Goal: Information Seeking & Learning: Compare options

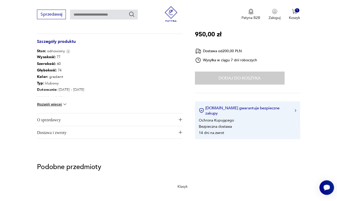
scroll to position [275, 0]
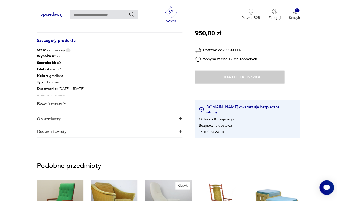
click at [54, 112] on span "O sprzedawcy" at bounding box center [106, 118] width 138 height 12
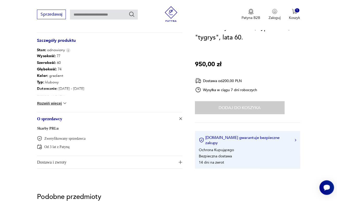
click at [44, 126] on link "Skarby PRLu" at bounding box center [48, 128] width 22 height 4
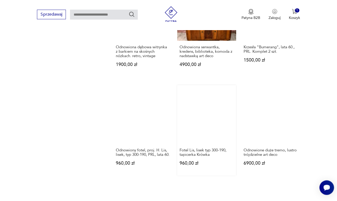
scroll to position [537, 0]
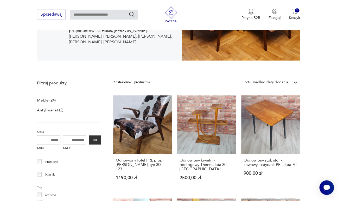
click at [143, 121] on link "Odnowiony fotel PRL proj. [PERSON_NAME], typ 300-123 1190,00 zł" at bounding box center [142, 142] width 59 height 95
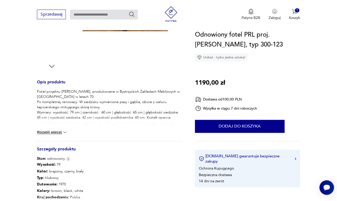
scroll to position [176, 0]
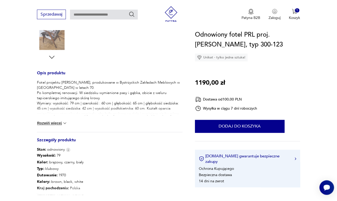
click at [122, 93] on p "Fotel projektu [PERSON_NAME], produkowane w Bystrzyckich Zakładach Meblowych w …" at bounding box center [109, 111] width 145 height 62
click at [56, 123] on div "Fotel projektu [PERSON_NAME], produkowane w Bystrzyckich Zakładach Meblowych w …" at bounding box center [109, 106] width 145 height 52
click at [53, 121] on button "Rozwiń więcej" at bounding box center [52, 123] width 30 height 5
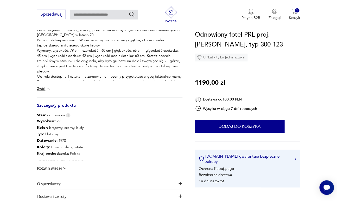
scroll to position [229, 0]
click at [46, 164] on div "Wysokość : 79 Kolor: brązowy, czarny, biały Typ : klubowy Datowanie : 1970 Kolo…" at bounding box center [109, 147] width 145 height 59
click at [46, 165] on button "Rozwiń więcej" at bounding box center [52, 167] width 30 height 5
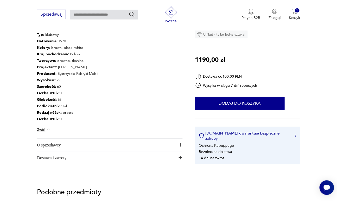
scroll to position [329, 0]
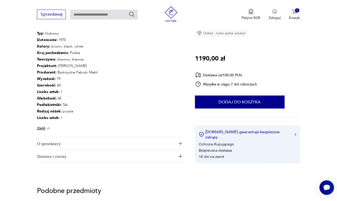
click at [56, 137] on span "O sprzedawcy" at bounding box center [106, 143] width 138 height 12
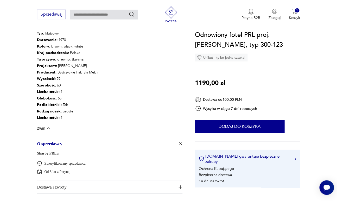
click at [45, 151] on link "Skarby PRLu" at bounding box center [48, 153] width 22 height 4
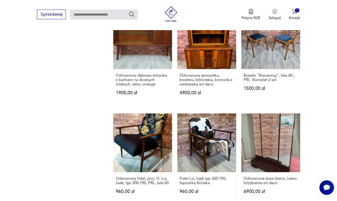
click at [212, 124] on link "Fotel Lis, lisek typ 300-190, tapicerka Krówka 960,00 zł" at bounding box center [206, 159] width 59 height 91
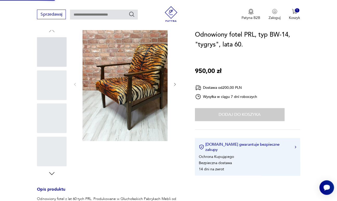
scroll to position [275, 0]
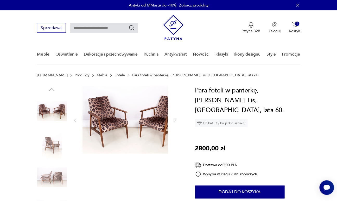
click at [98, 140] on img at bounding box center [133, 120] width 102 height 68
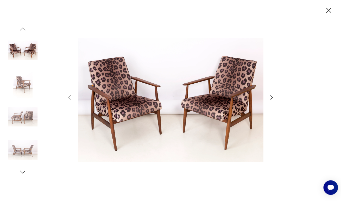
click at [121, 179] on img at bounding box center [171, 100] width 187 height 161
click at [332, 11] on icon "button" at bounding box center [328, 10] width 9 height 9
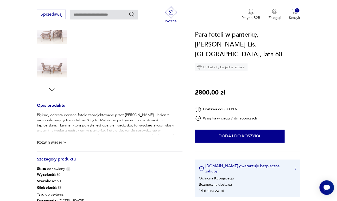
scroll to position [145, 0]
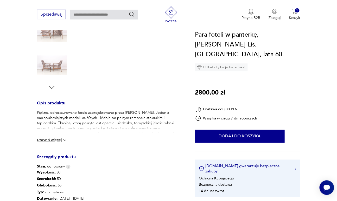
click at [49, 130] on div "Piękne, odrestaurowane fotele zaprojektowane przez Henryka Lisa. Jeden z napopu…" at bounding box center [109, 129] width 145 height 39
click at [52, 138] on button "Rozwiń więcej" at bounding box center [52, 140] width 30 height 5
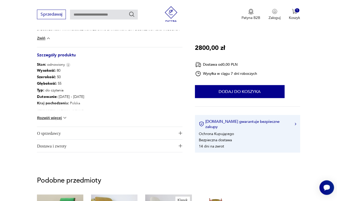
scroll to position [250, 0]
click at [69, 127] on span "O sprzedawcy" at bounding box center [106, 133] width 138 height 12
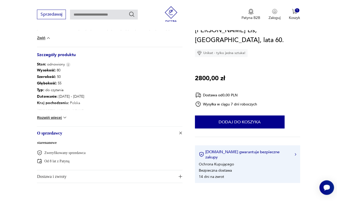
click at [57, 115] on button "Rozwiń więcej" at bounding box center [52, 117] width 30 height 5
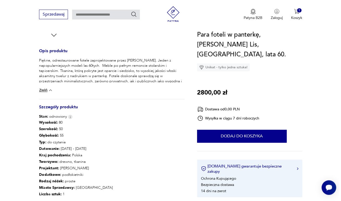
scroll to position [0, 0]
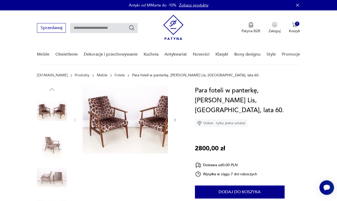
click at [109, 95] on img at bounding box center [133, 120] width 102 height 68
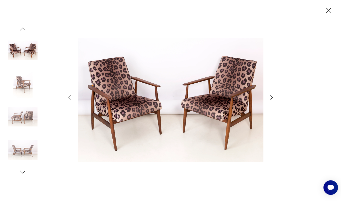
click at [111, 100] on img at bounding box center [171, 100] width 187 height 161
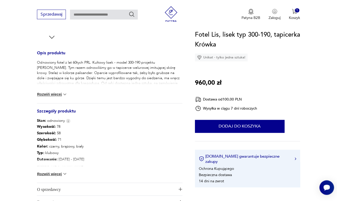
click at [54, 92] on button "Rozwiń więcej" at bounding box center [52, 94] width 30 height 5
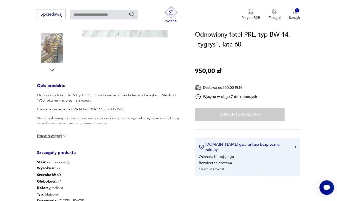
scroll to position [173, 0]
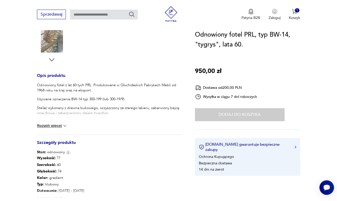
click at [65, 123] on img at bounding box center [64, 125] width 5 height 5
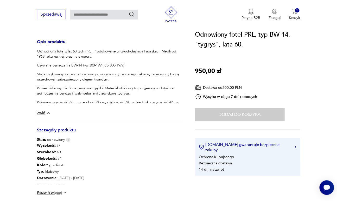
scroll to position [0, 0]
